Goal: Task Accomplishment & Management: Manage account settings

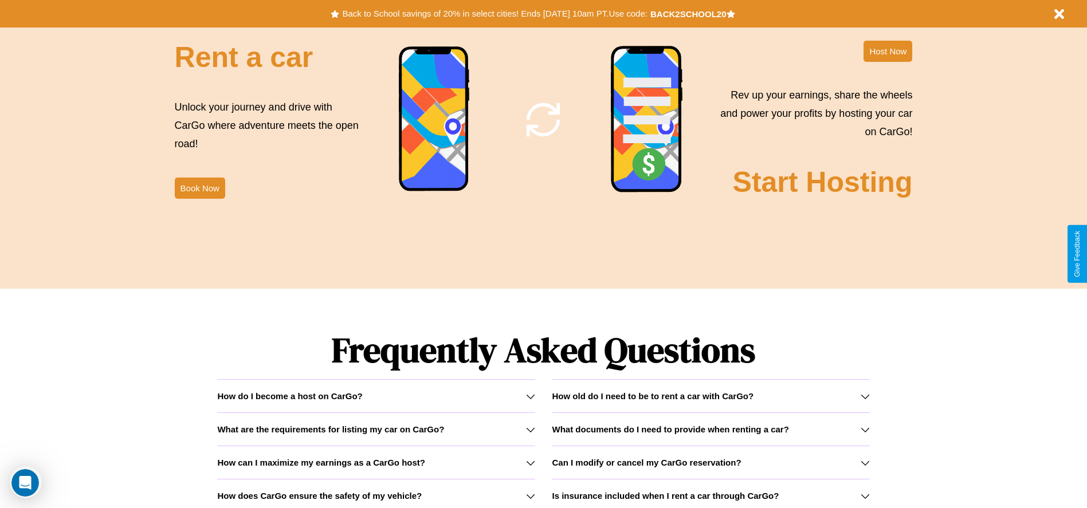
scroll to position [1644, 0]
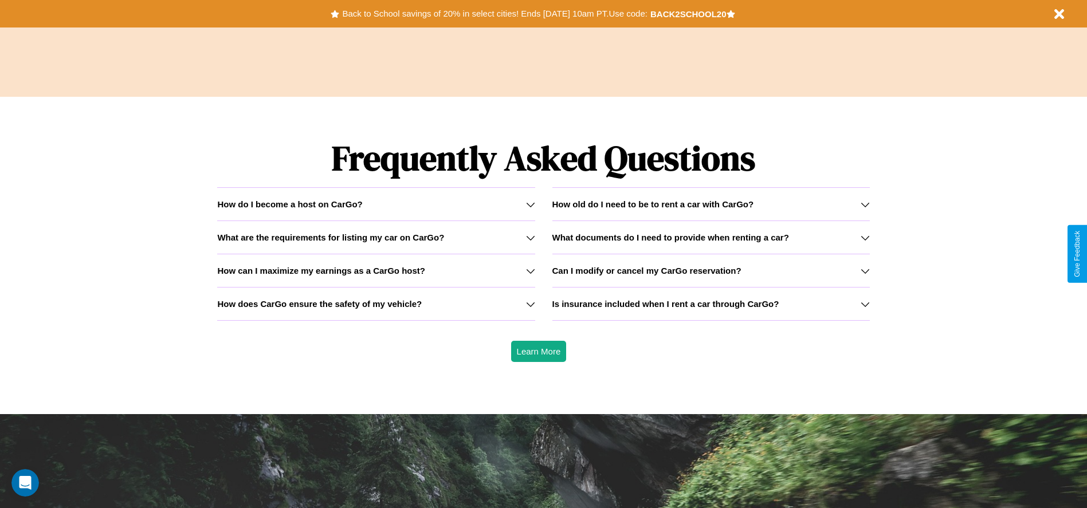
click at [865, 270] on icon at bounding box center [865, 270] width 9 height 9
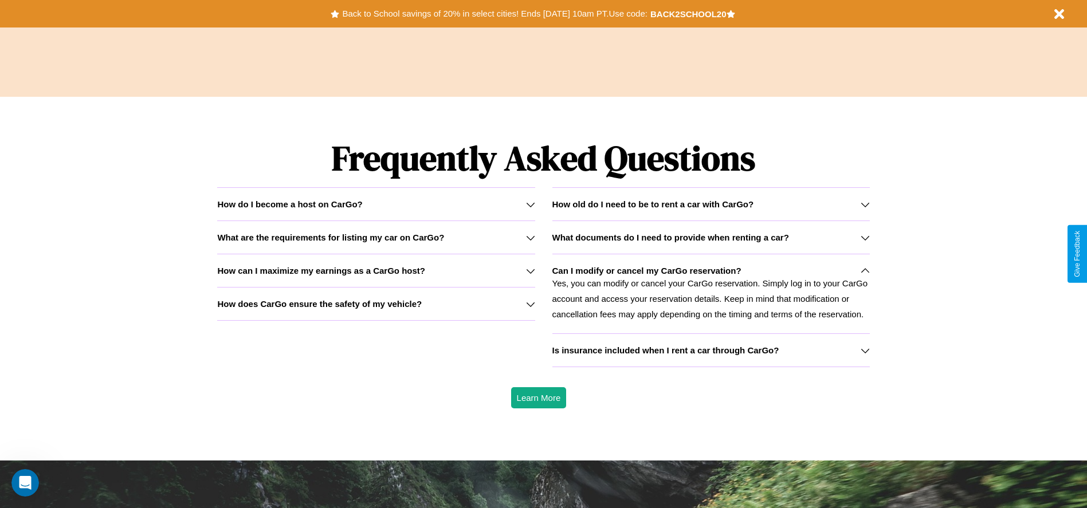
click at [530, 304] on icon at bounding box center [530, 304] width 9 height 9
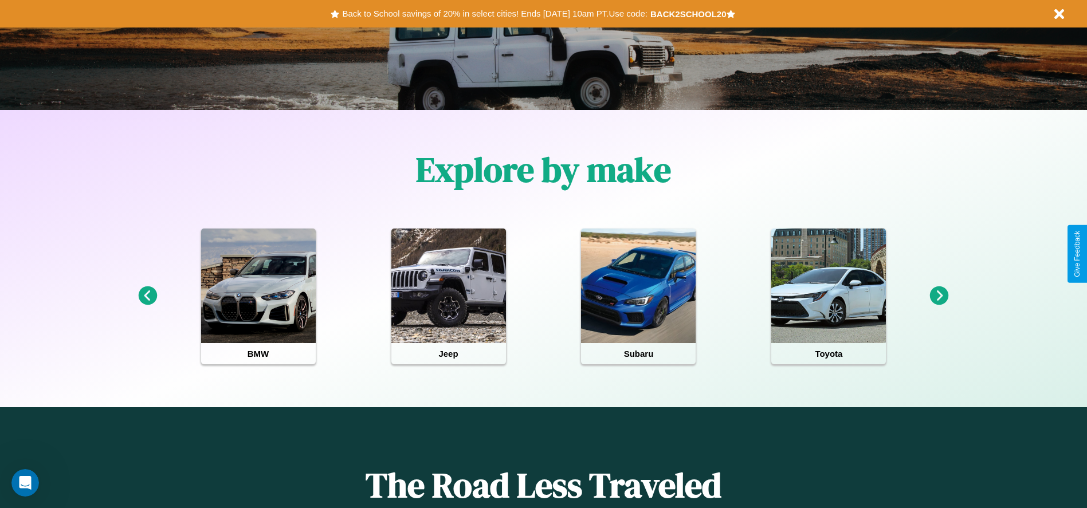
scroll to position [0, 0]
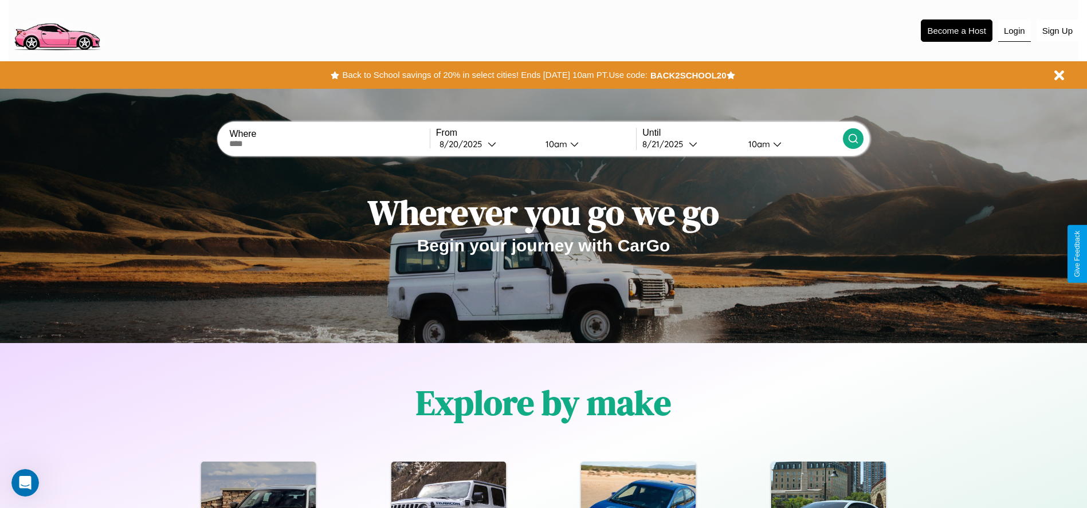
click at [1014, 30] on button "Login" at bounding box center [1014, 31] width 33 height 22
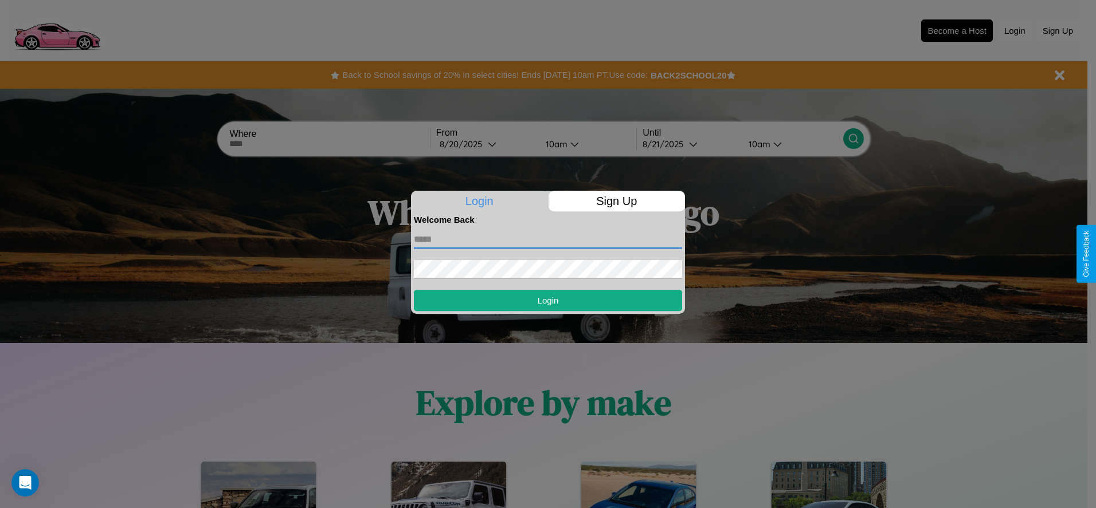
click at [548, 239] on input "text" at bounding box center [548, 239] width 268 height 18
type input "**********"
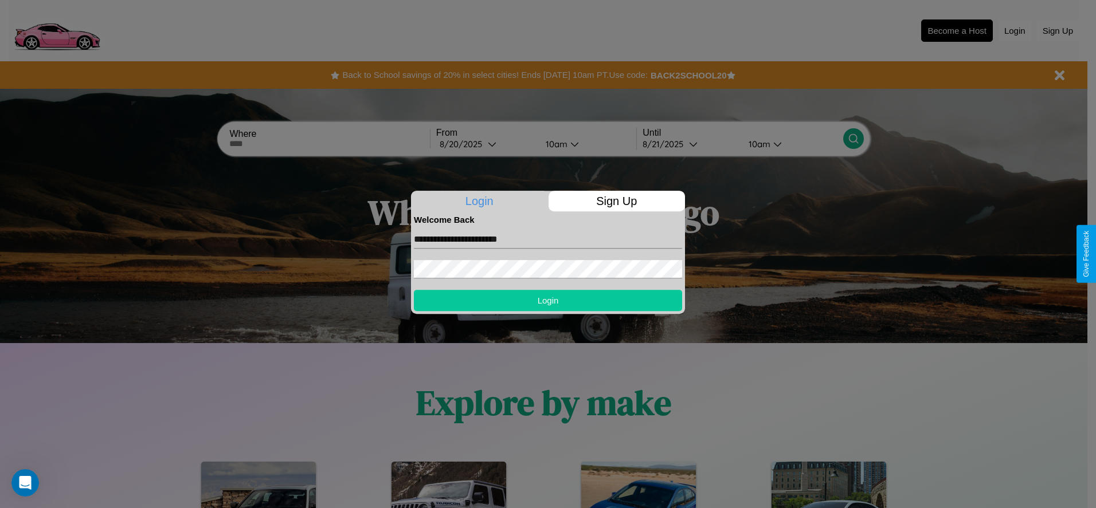
click at [548, 300] on button "Login" at bounding box center [548, 300] width 268 height 21
